Goal: Task Accomplishment & Management: Use online tool/utility

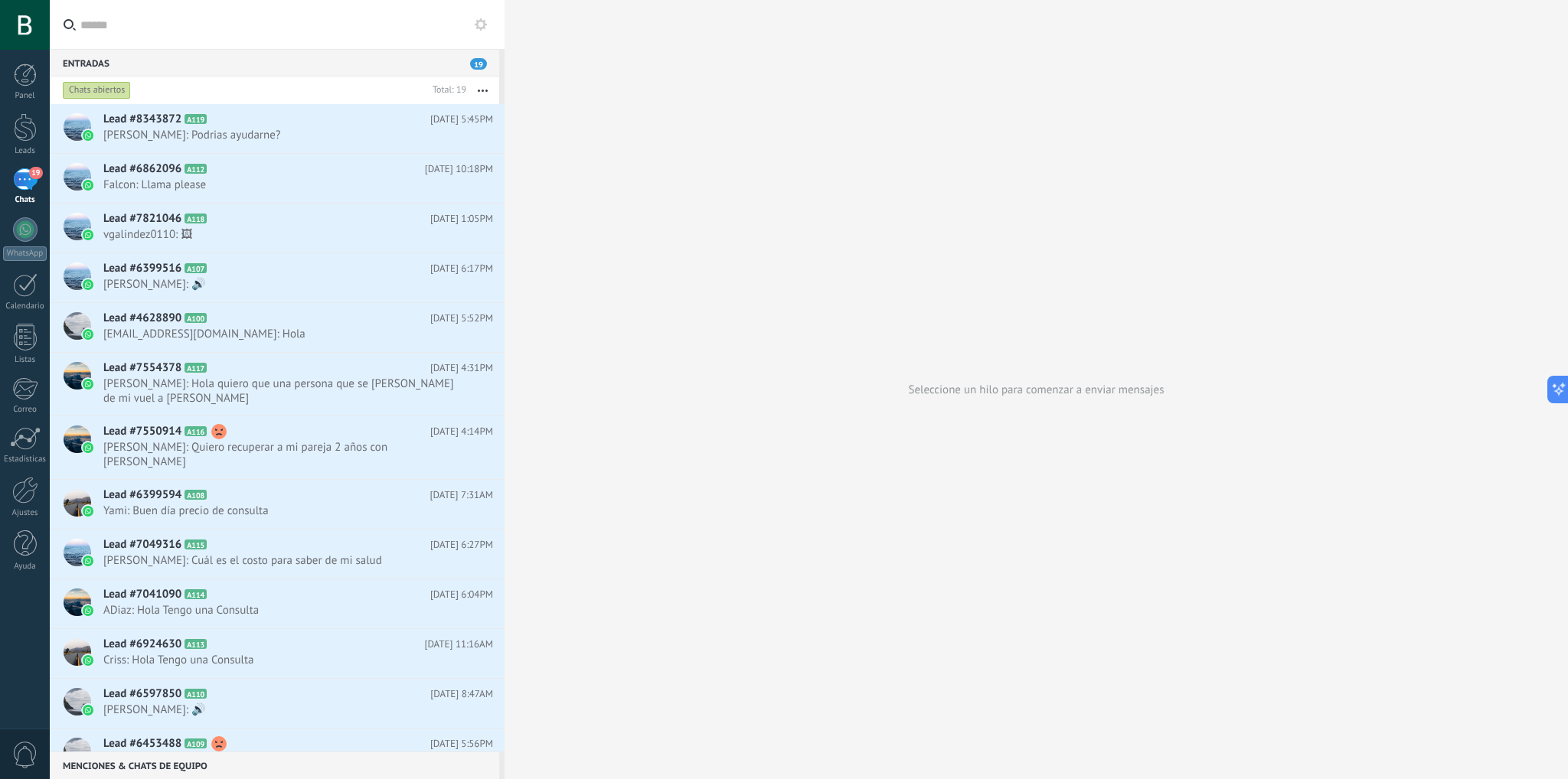
click at [480, 24] on icon at bounding box center [481, 24] width 12 height 12
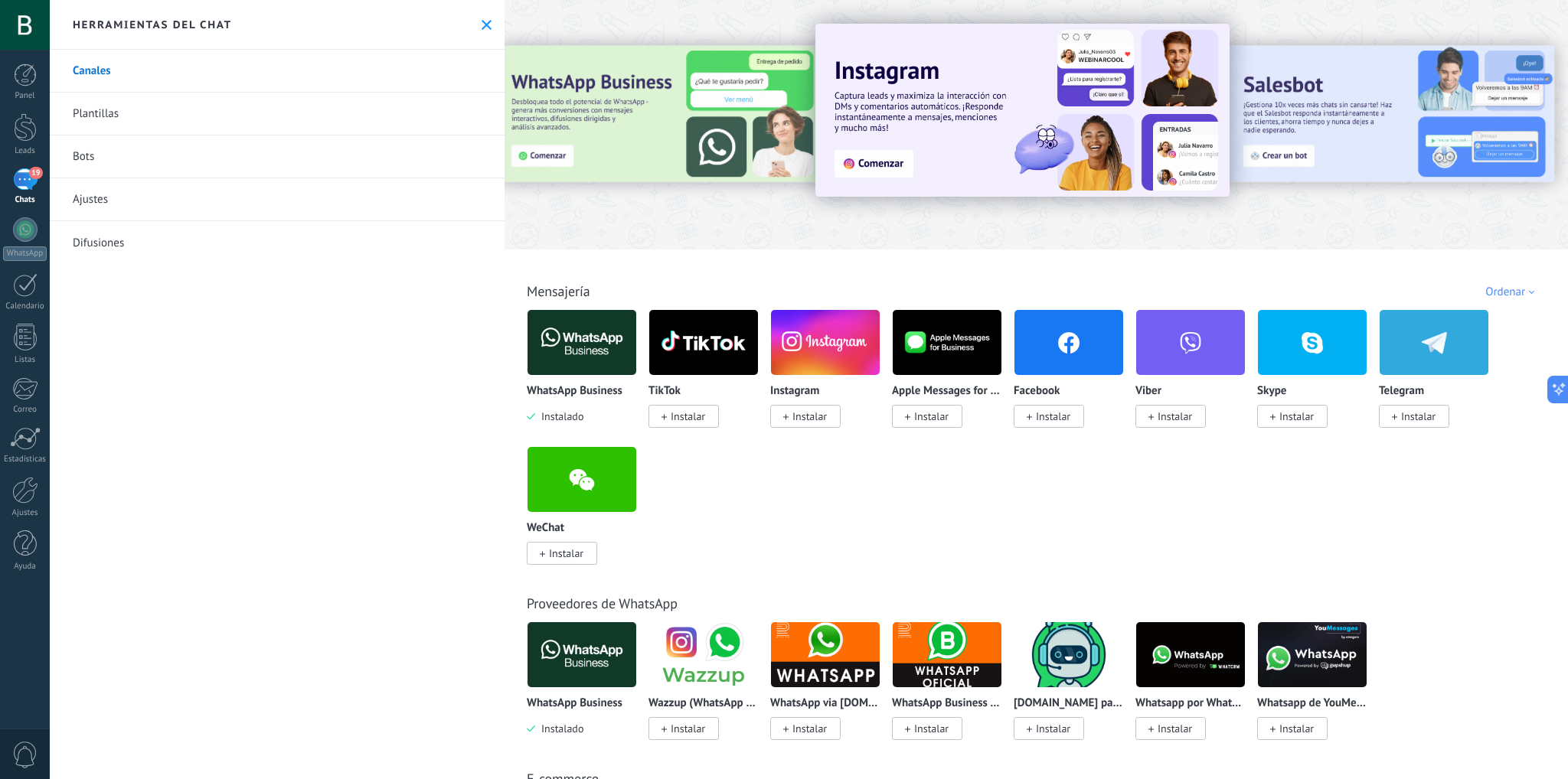
click at [598, 352] on img at bounding box center [581, 342] width 109 height 74
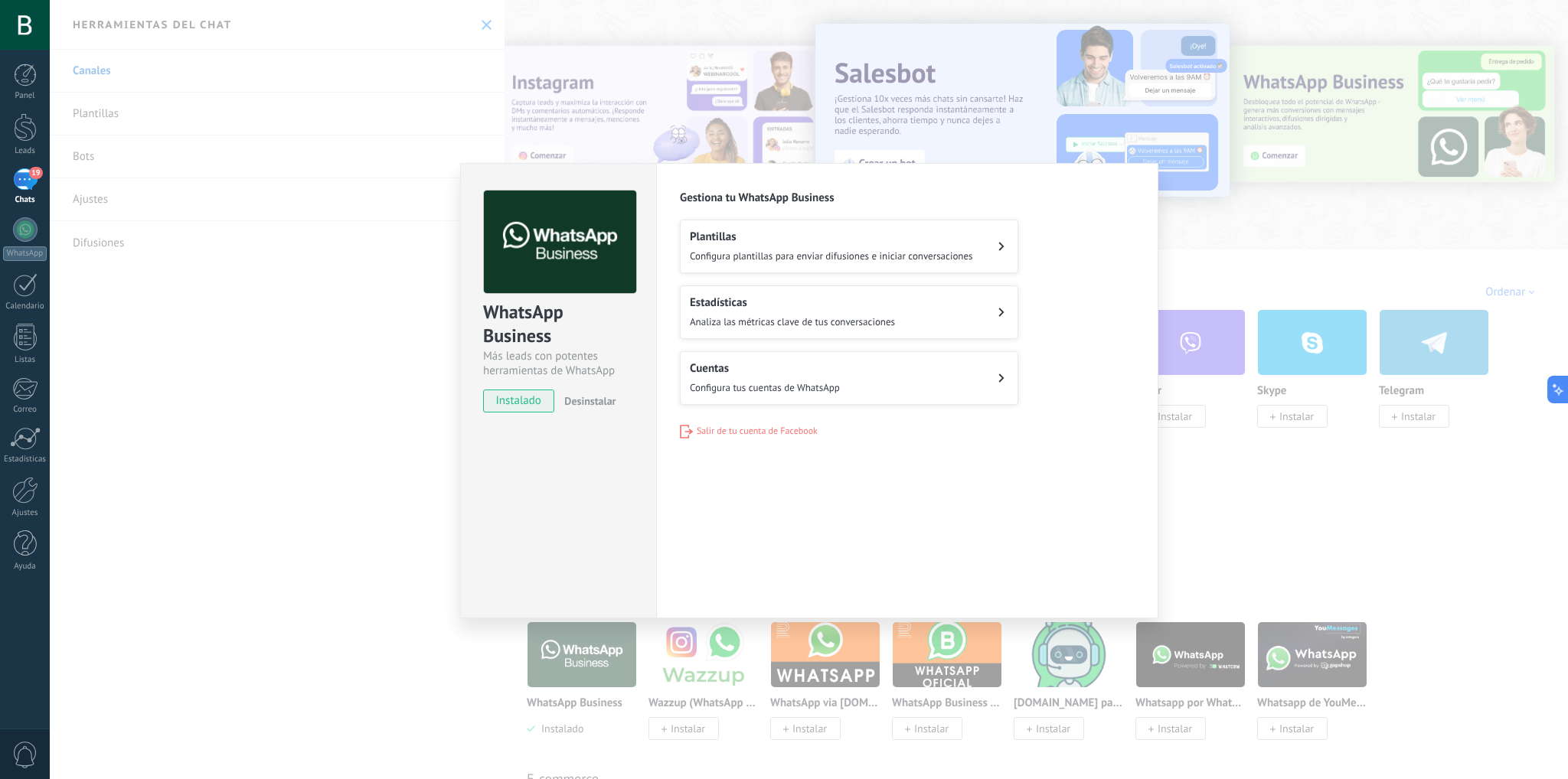
click at [789, 375] on div "Cuentas Configura tus cuentas de WhatsApp" at bounding box center [765, 378] width 150 height 34
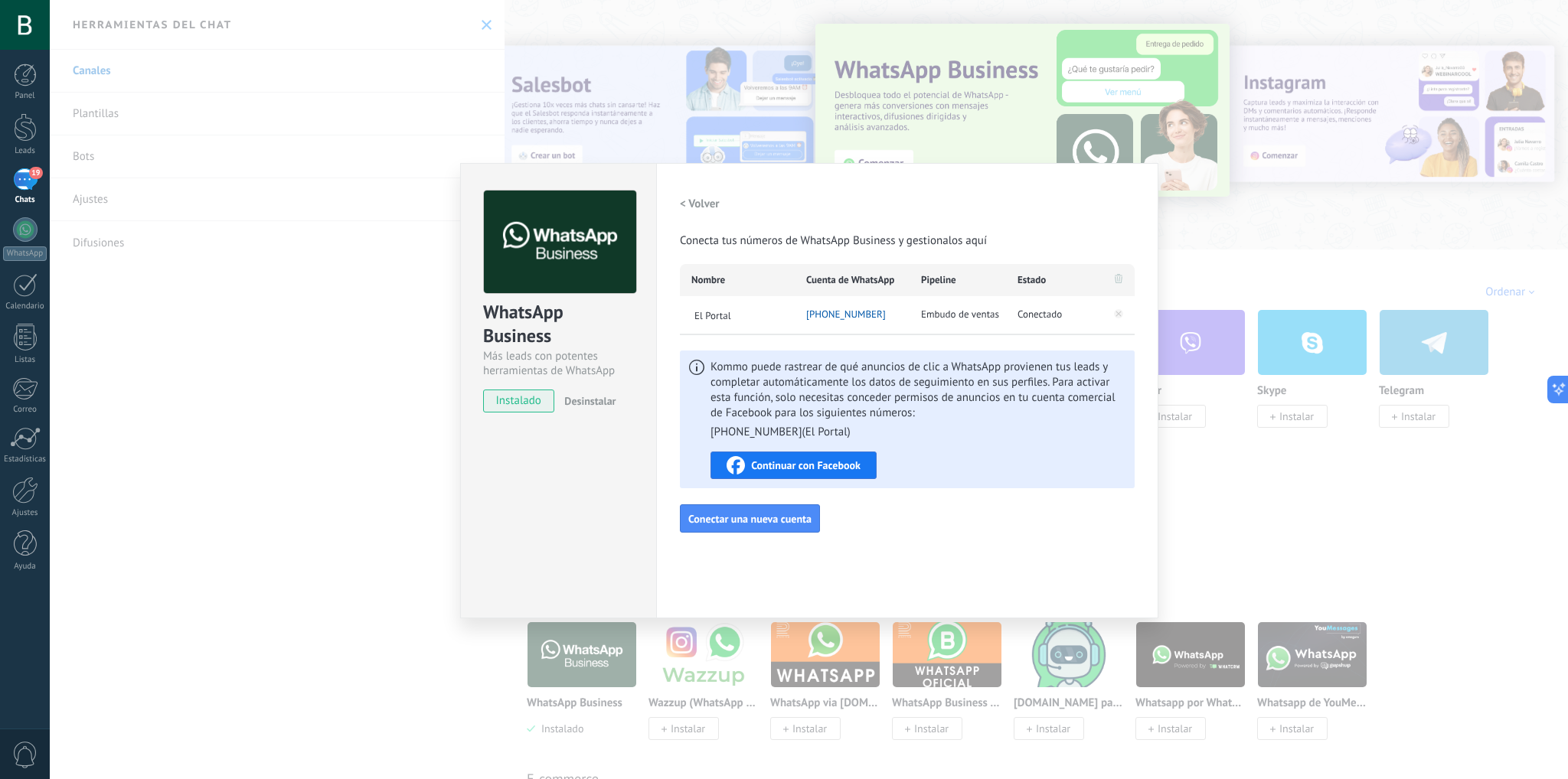
click at [1329, 484] on div "WhatsApp Business Más leads con potentes herramientas de WhatsApp instalado Des…" at bounding box center [809, 389] width 1519 height 779
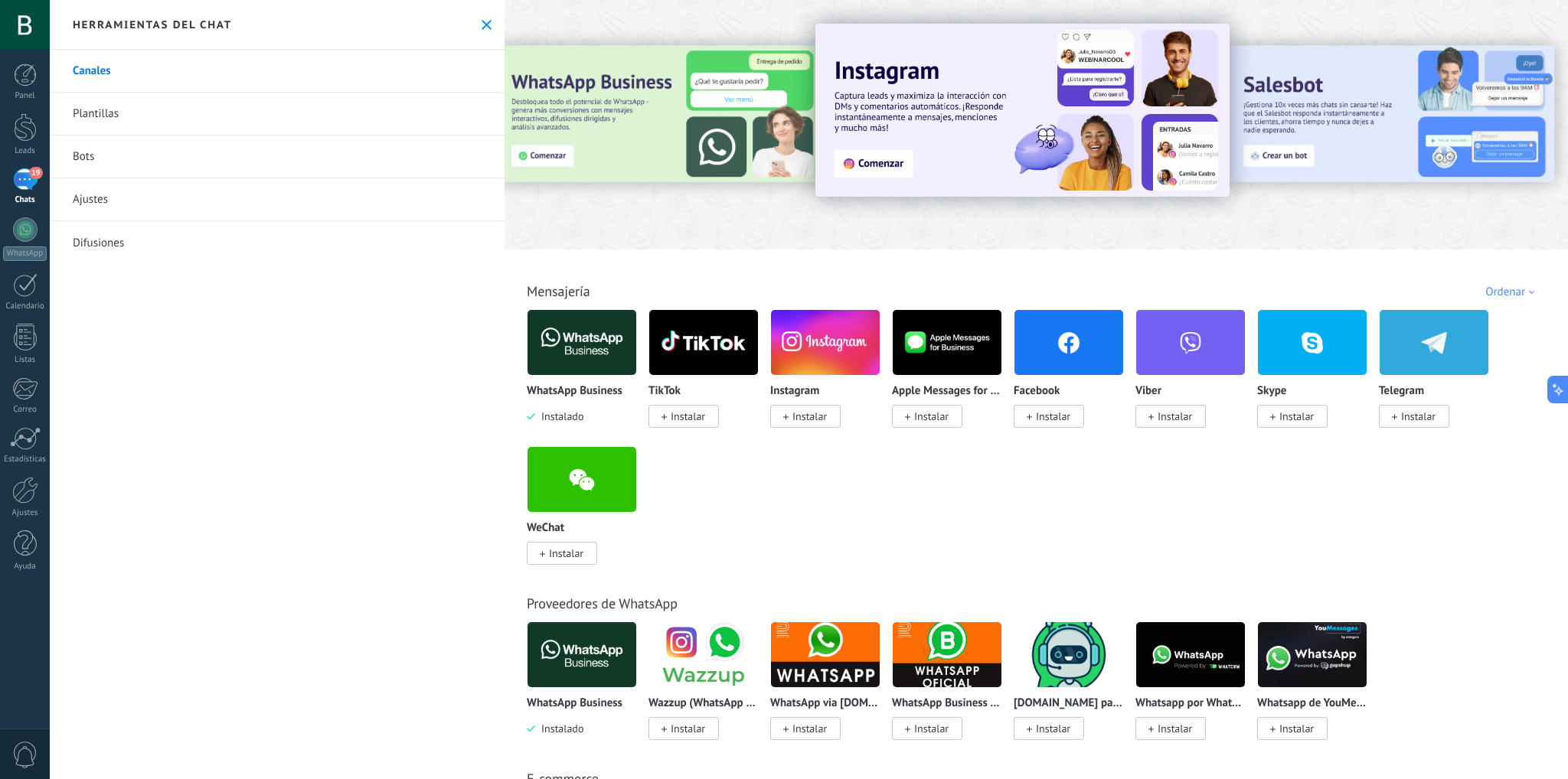
click at [23, 199] on div "Chats" at bounding box center [25, 200] width 45 height 10
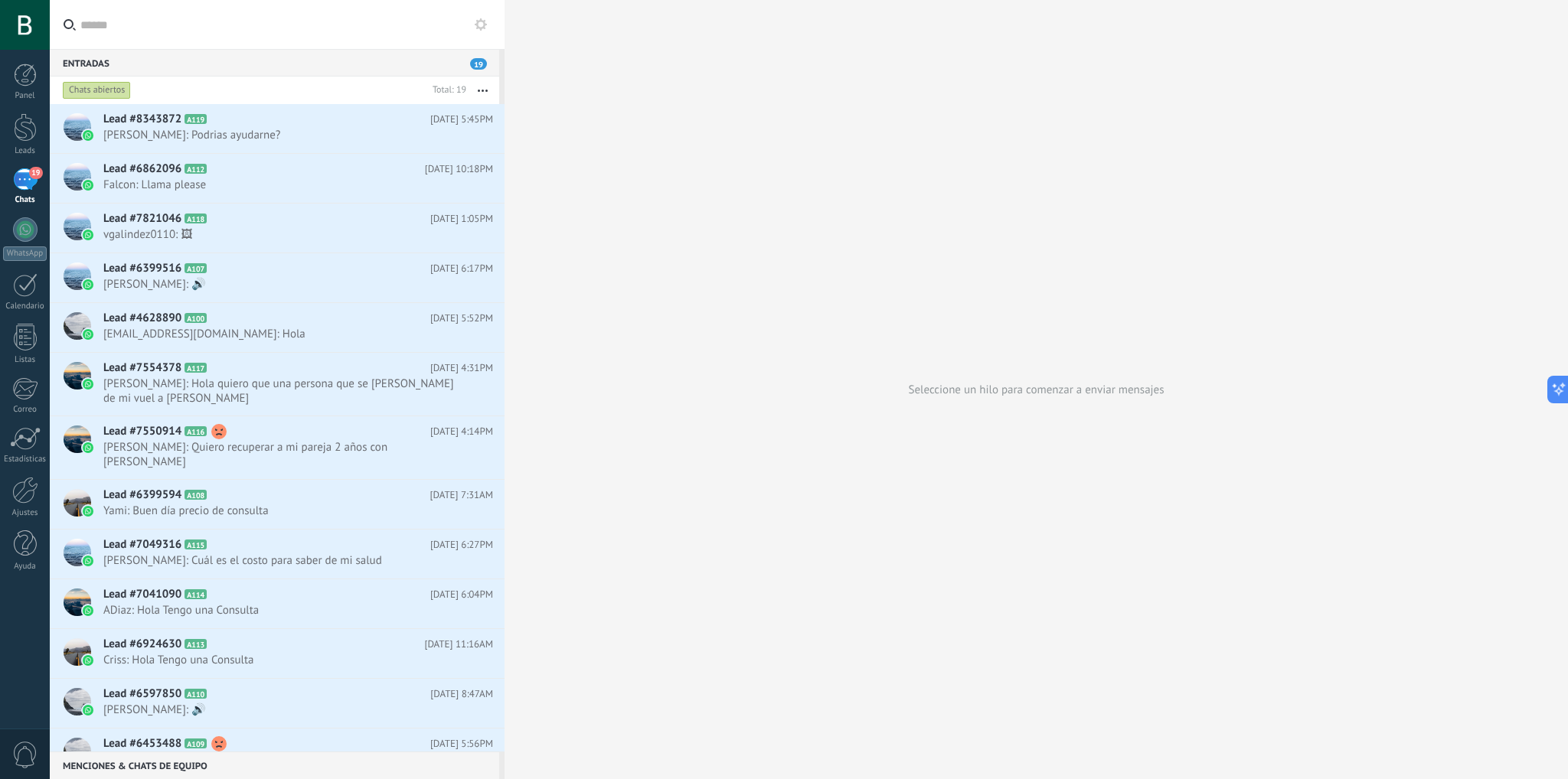
click at [23, 188] on div "19" at bounding box center [25, 179] width 25 height 22
